Goal: Information Seeking & Learning: Learn about a topic

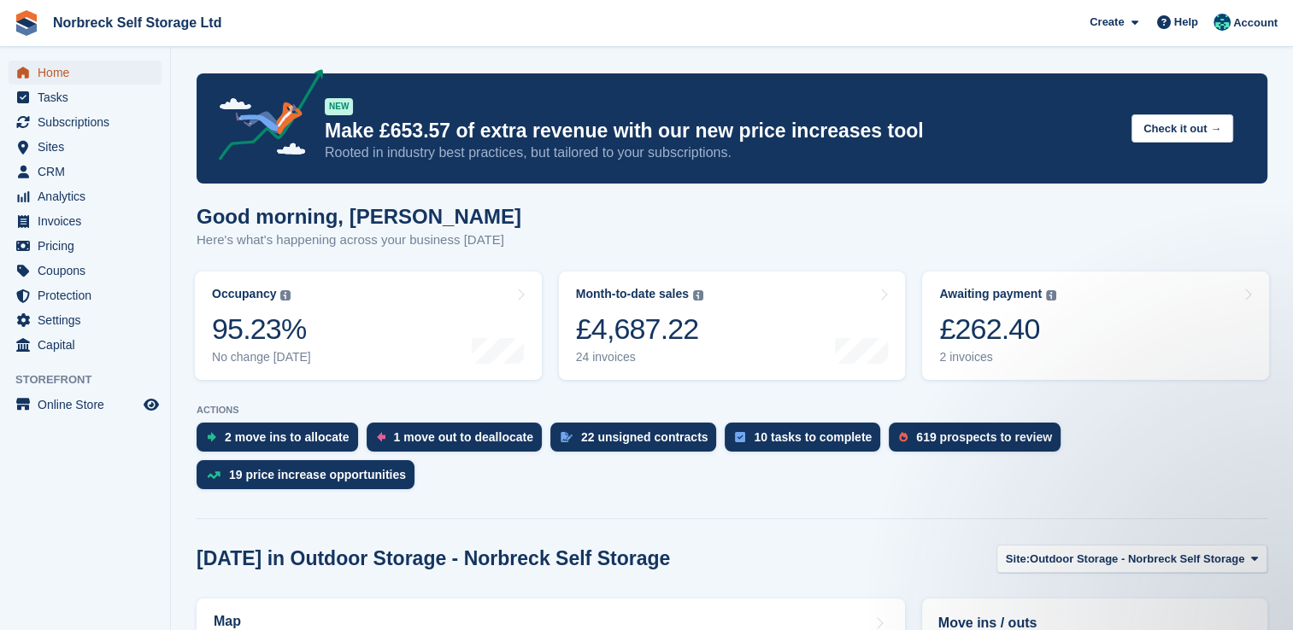
click at [51, 63] on span "Home" at bounding box center [89, 73] width 103 height 24
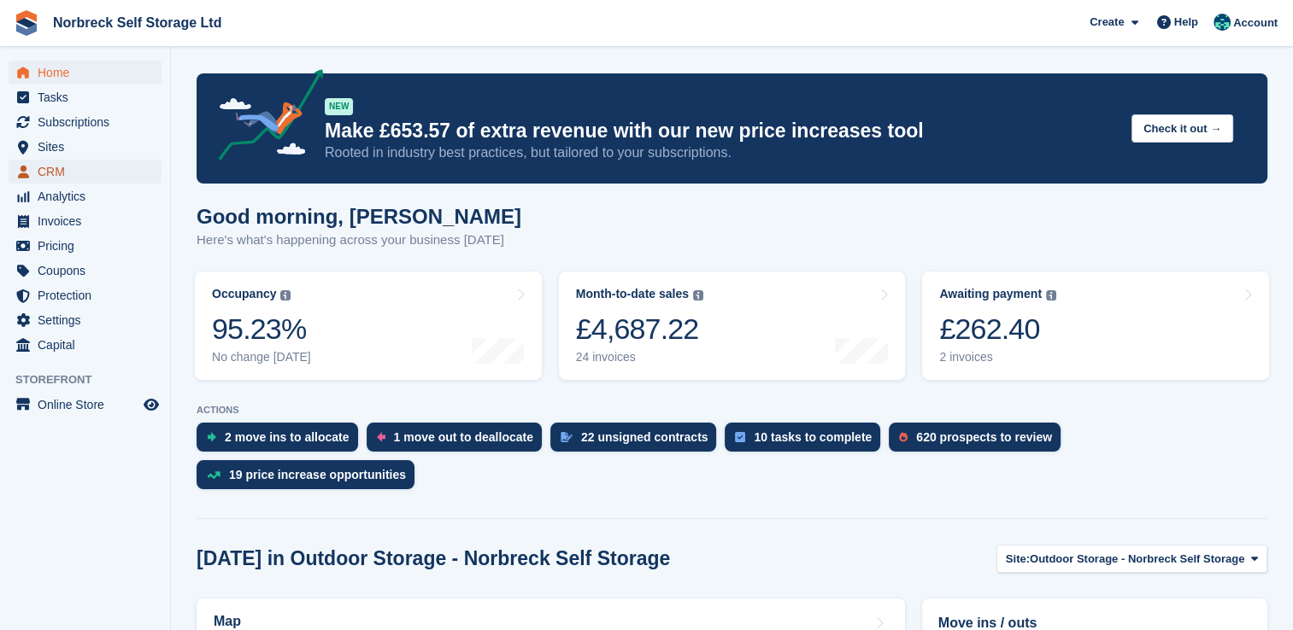
click at [58, 174] on span "CRM" at bounding box center [89, 172] width 103 height 24
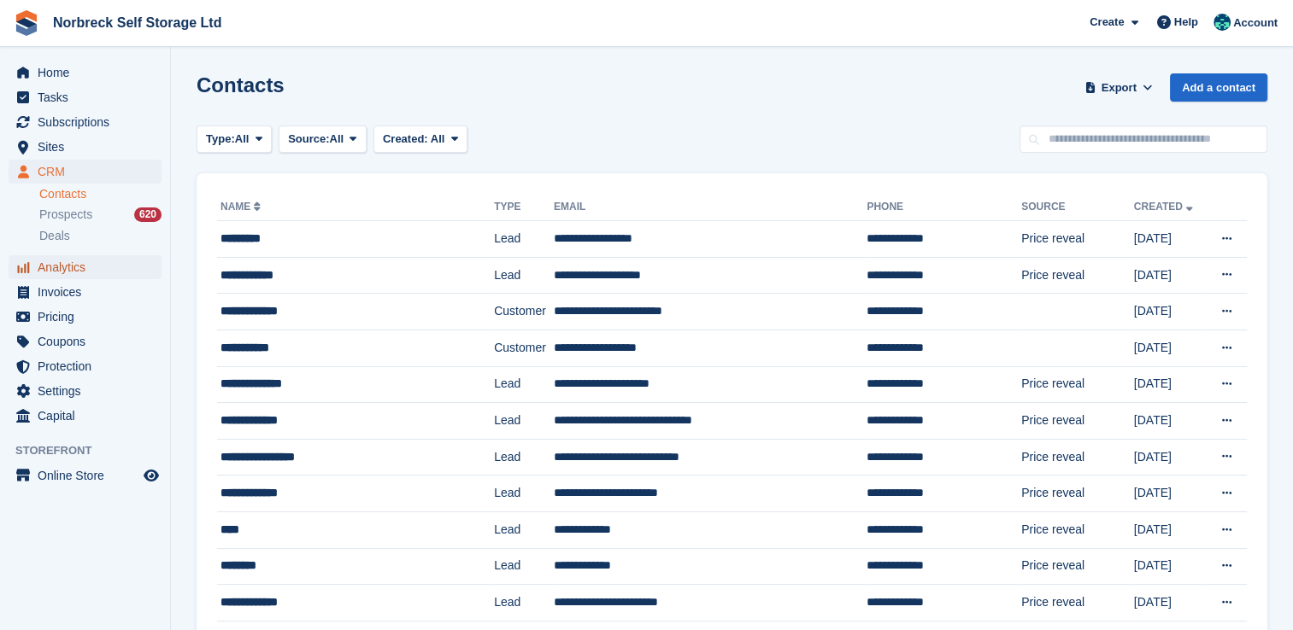
click at [71, 270] on span "Analytics" at bounding box center [89, 267] width 103 height 24
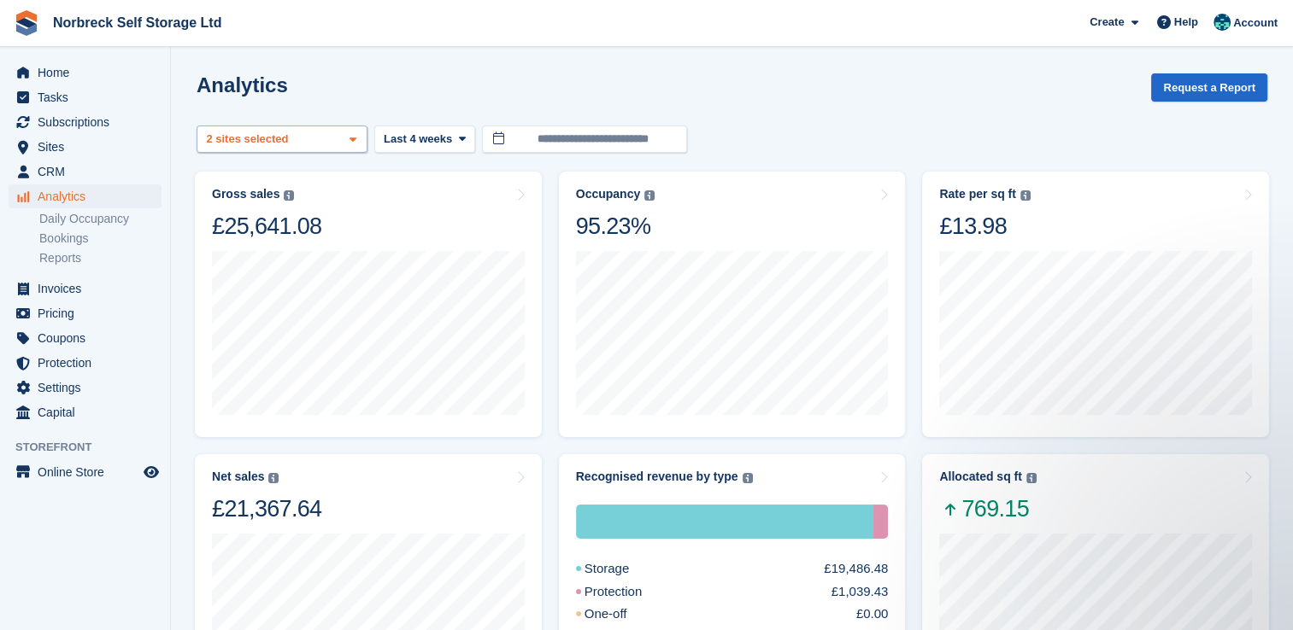
click at [349, 144] on icon at bounding box center [352, 139] width 7 height 11
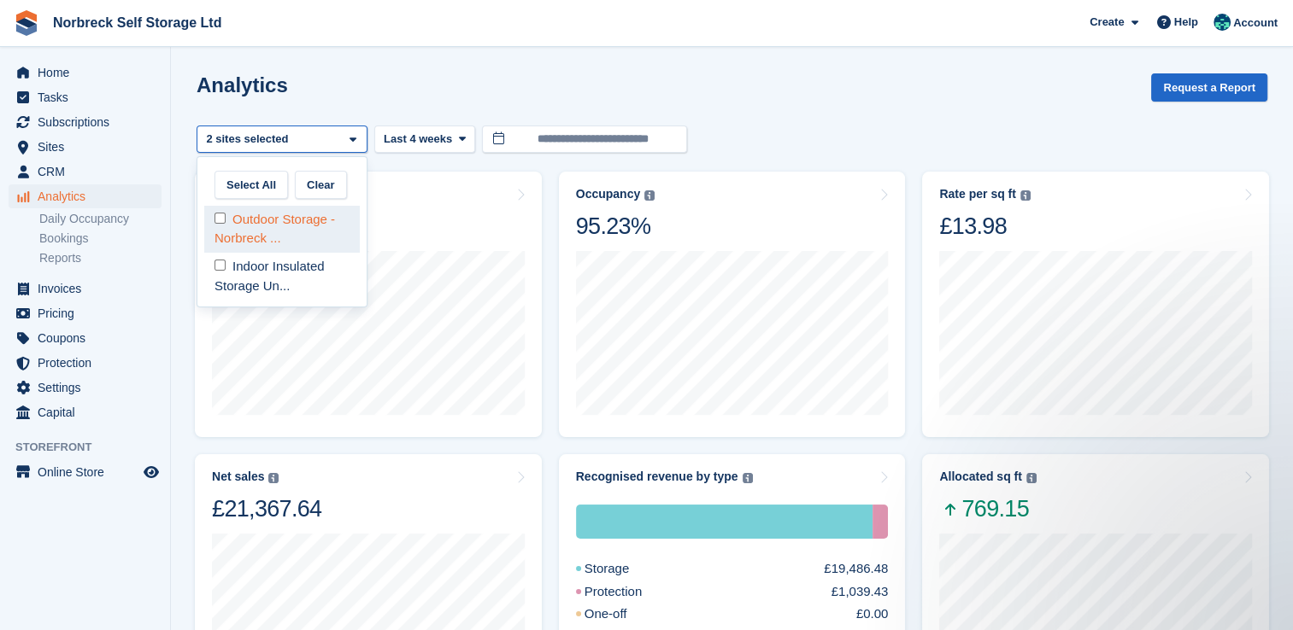
click at [320, 224] on div "Outdoor Storage - Norbreck ..." at bounding box center [281, 229] width 155 height 47
select select "****"
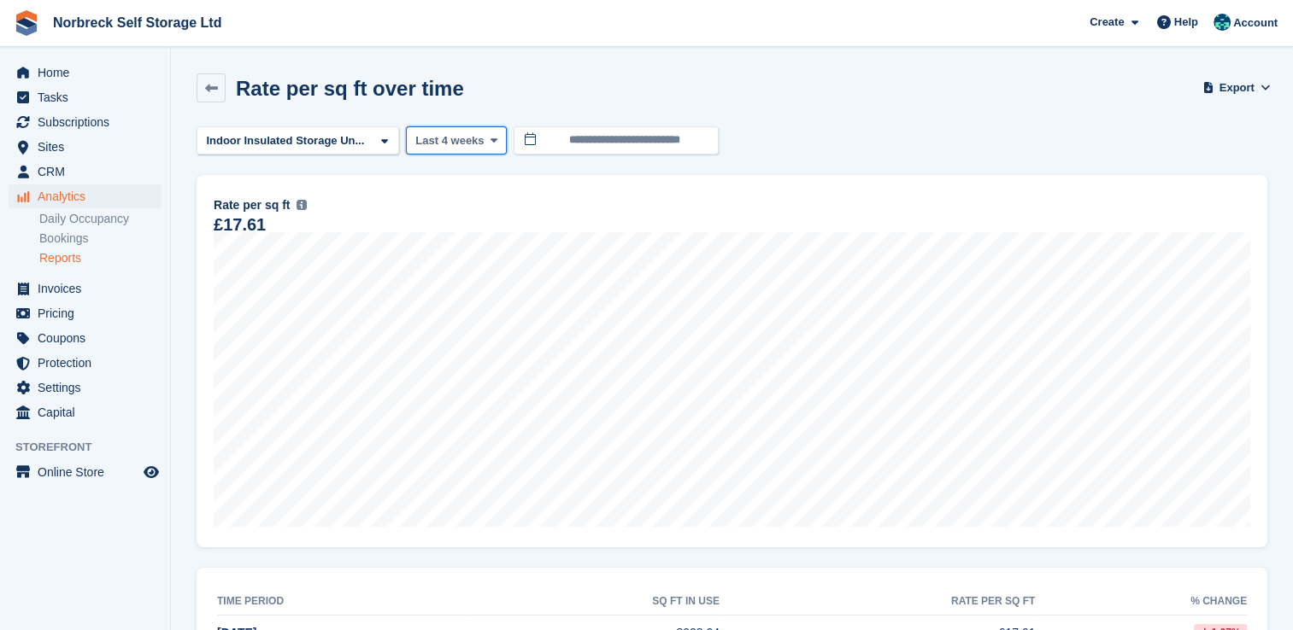
click at [487, 141] on span at bounding box center [494, 140] width 14 height 14
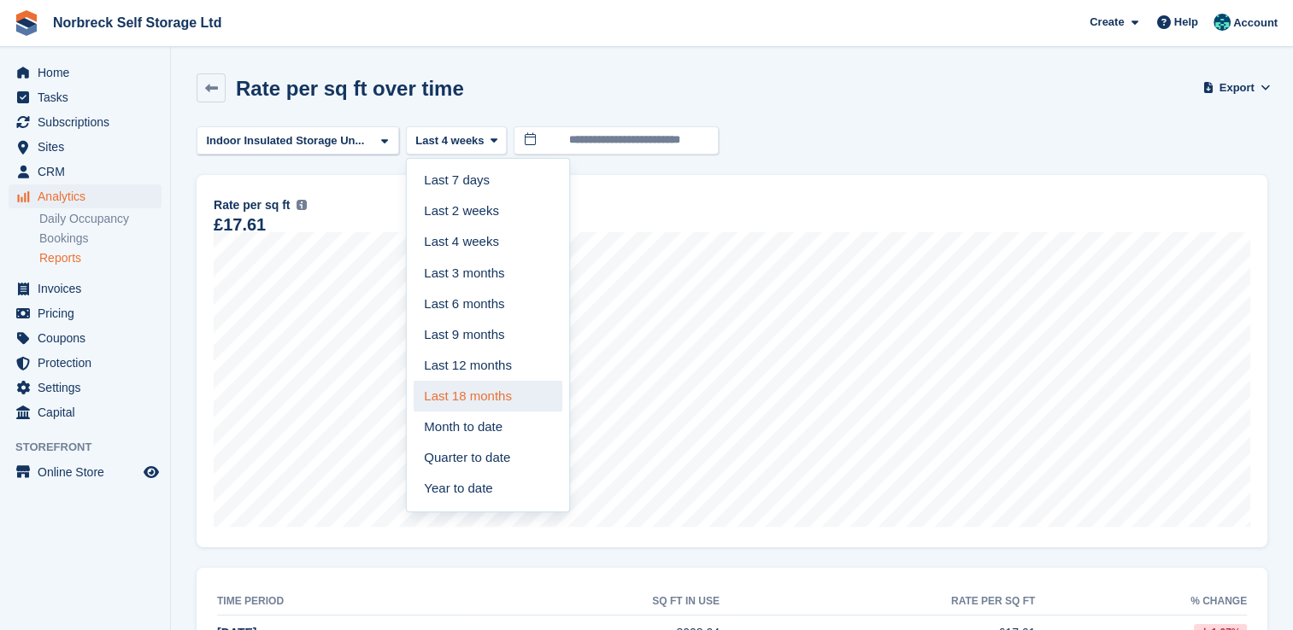
click at [443, 407] on link "Last 18 months" at bounding box center [487, 396] width 149 height 31
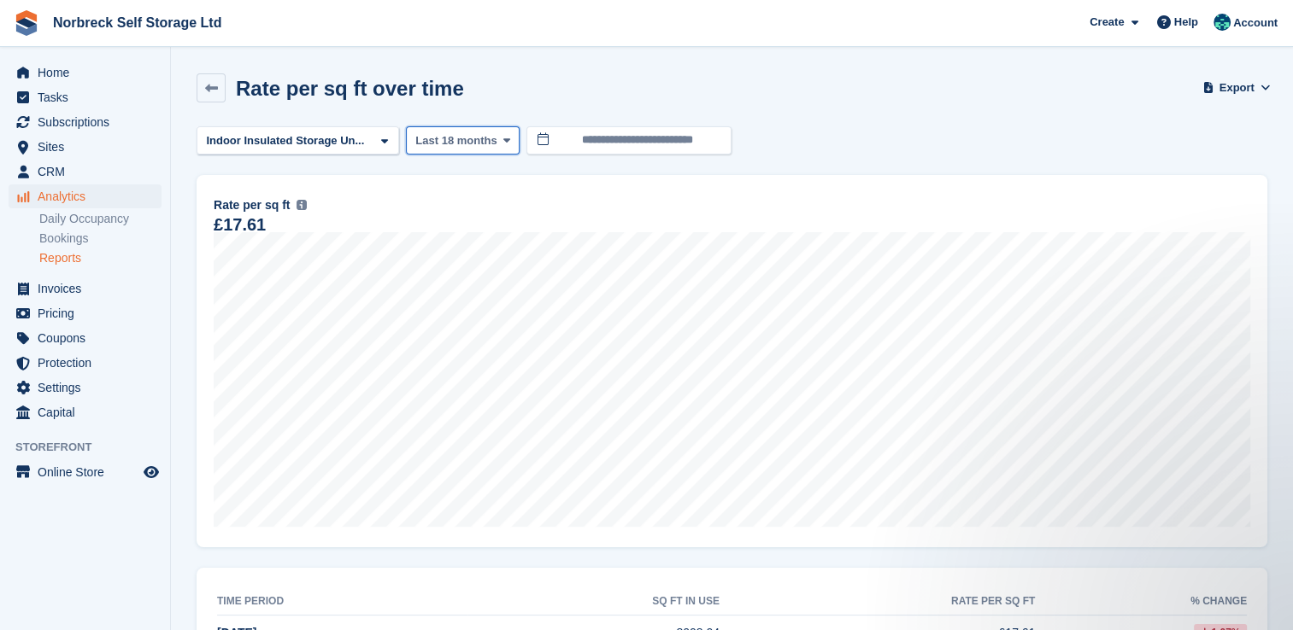
click at [503, 141] on icon at bounding box center [506, 140] width 7 height 11
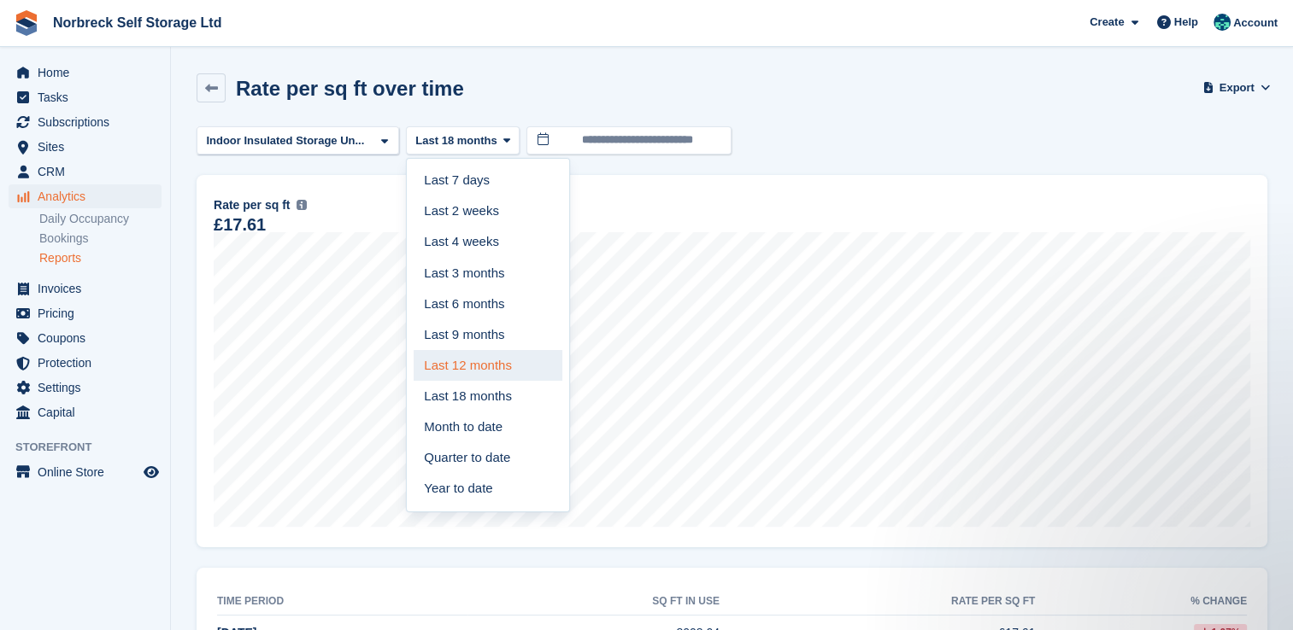
click at [461, 361] on link "Last 12 months" at bounding box center [487, 365] width 149 height 31
